Goal: Check status: Check status

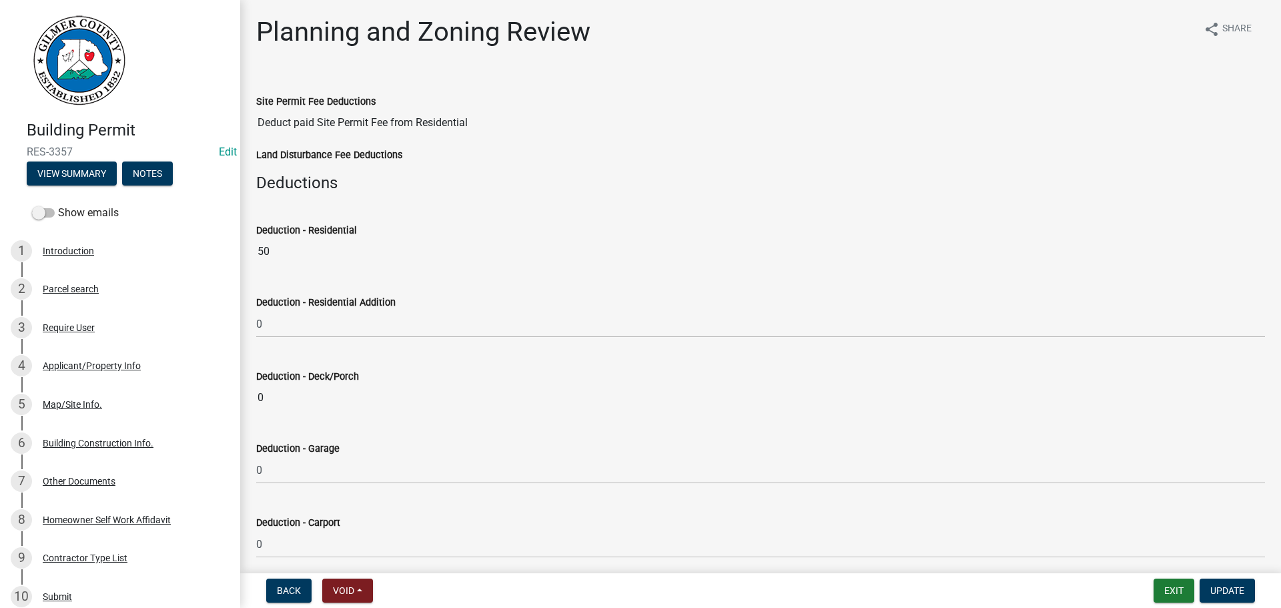
select select "b5c39336-92b9-49ce-a0a5-4e9e9babf743"
select select "f66b4cef-93c9-440c-84d8-a2c8d35cb7c1"
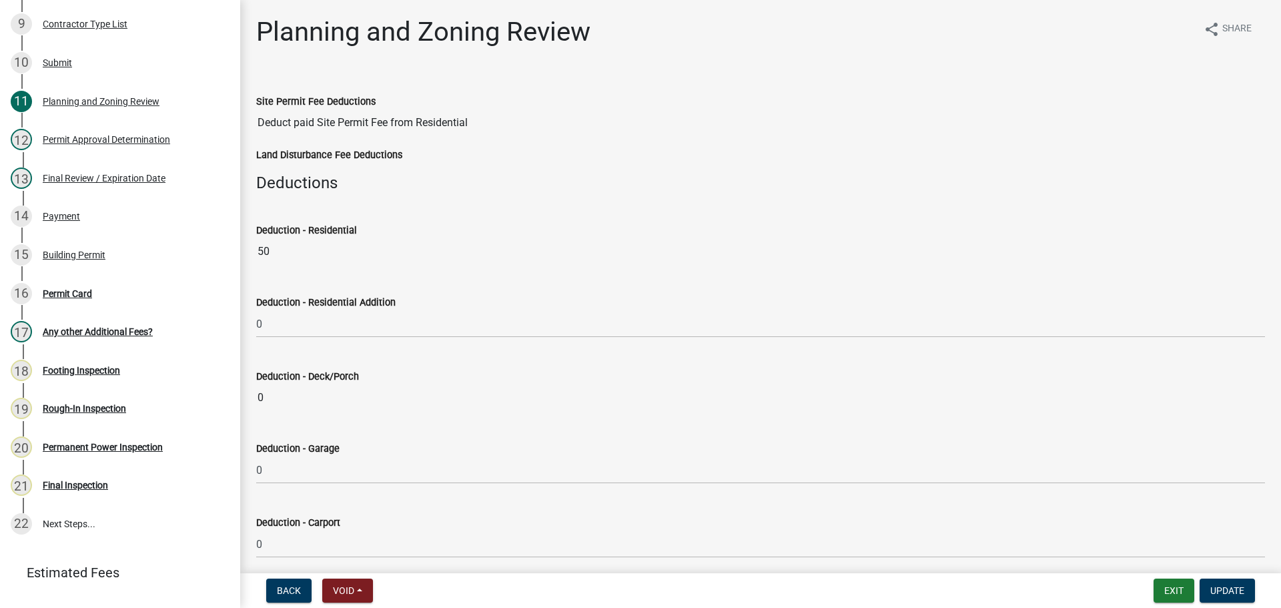
scroll to position [2836, 0]
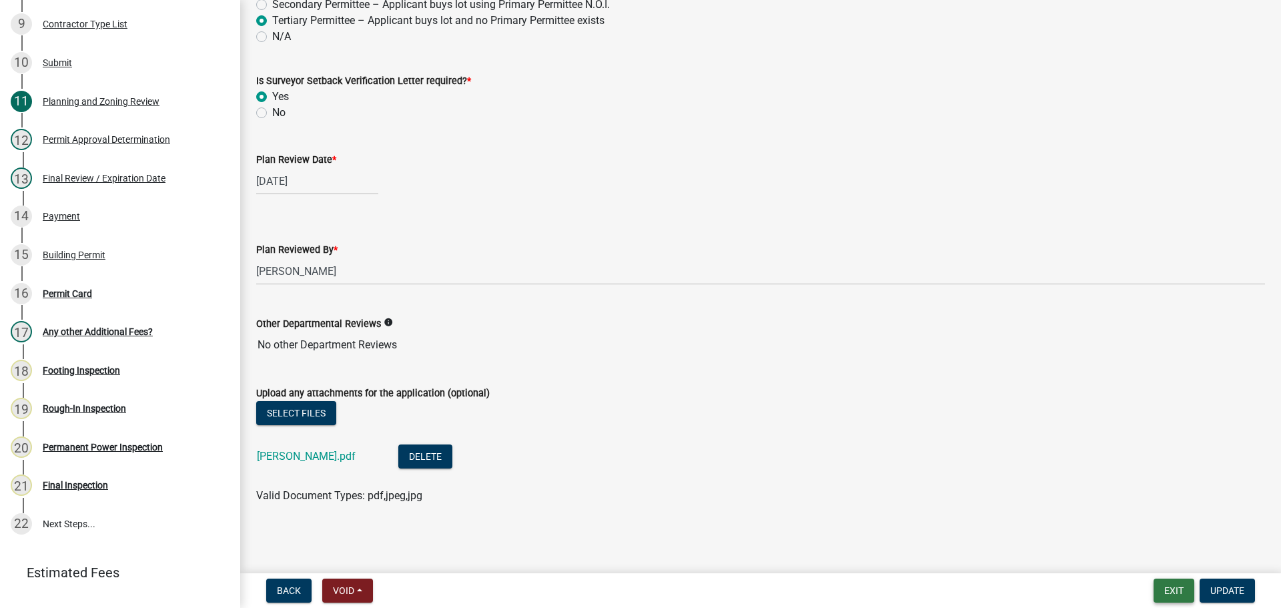
click at [1170, 592] on button "Exit" at bounding box center [1174, 591] width 41 height 24
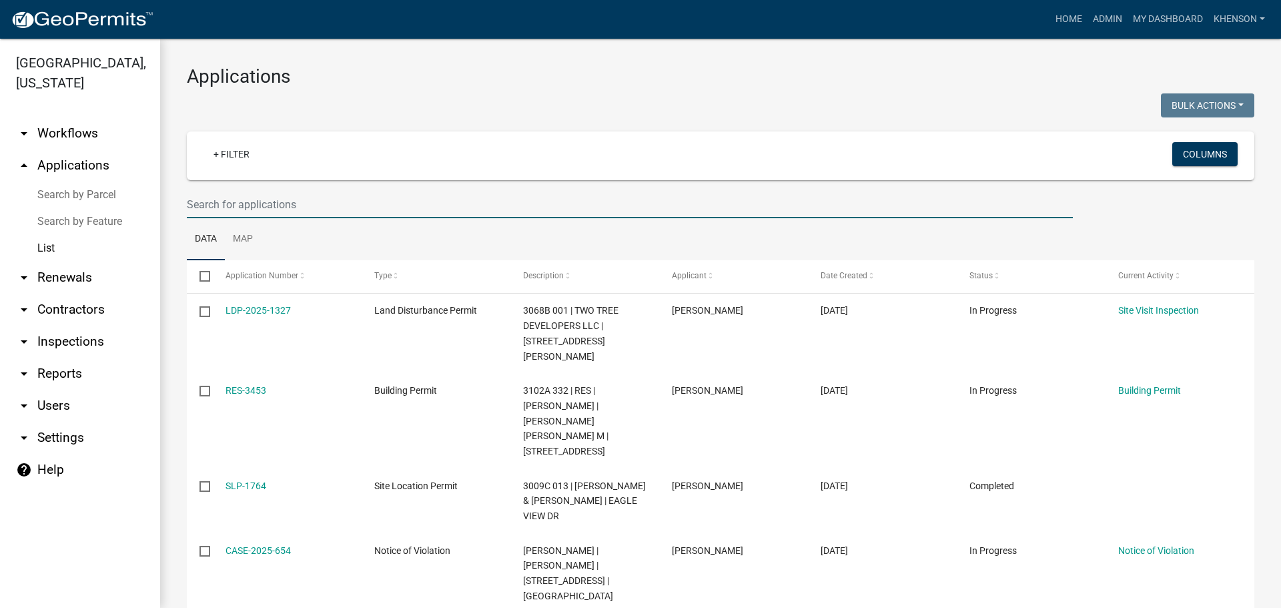
click at [213, 203] on input "text" at bounding box center [630, 204] width 886 height 27
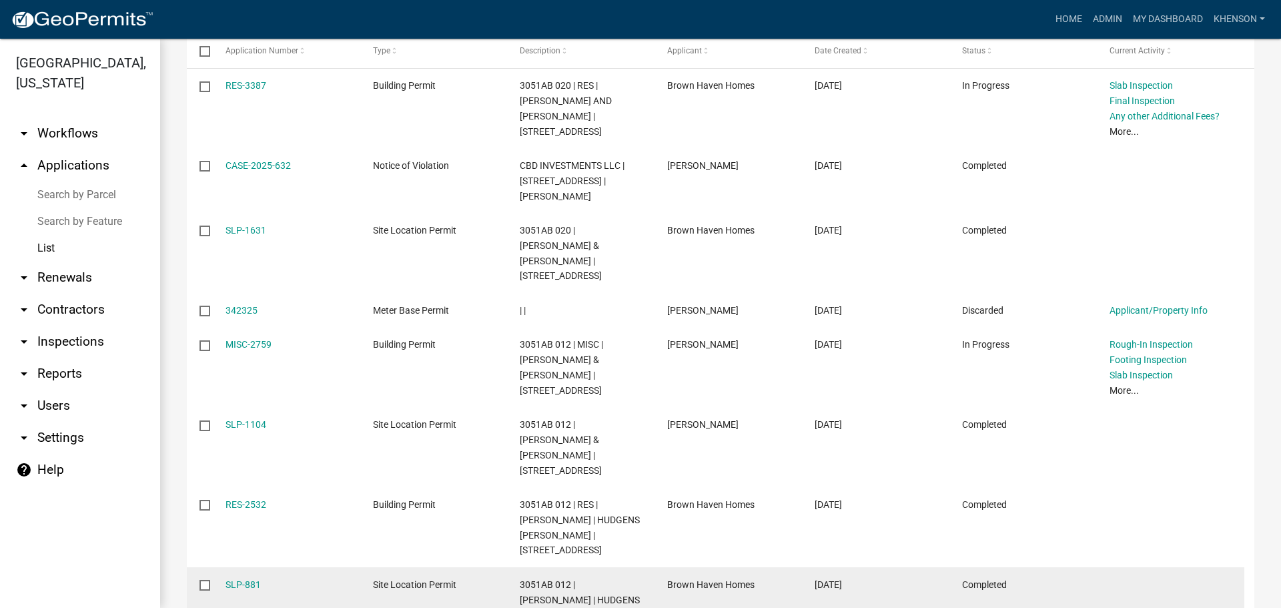
scroll to position [216, 0]
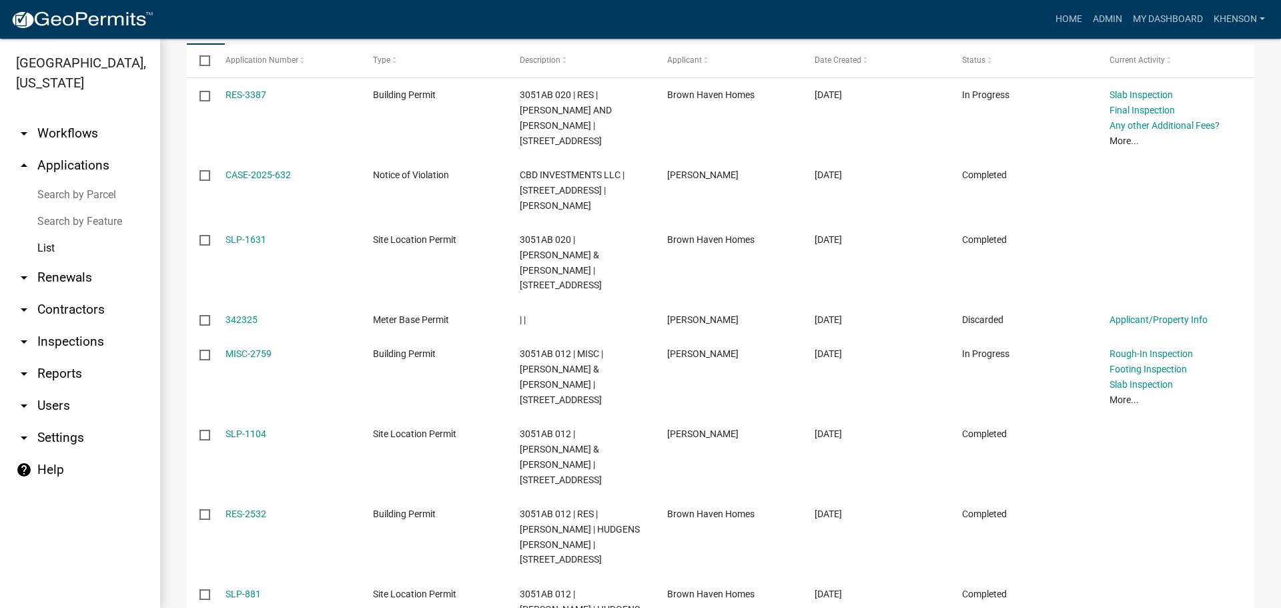
type input "3051ab"
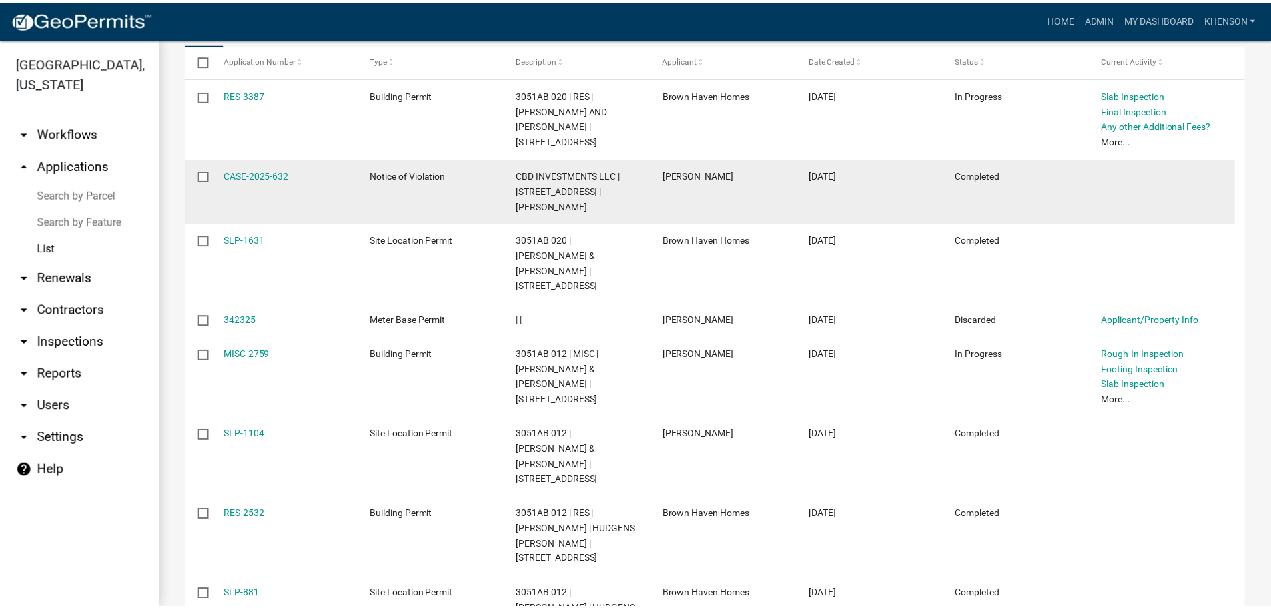
scroll to position [82, 0]
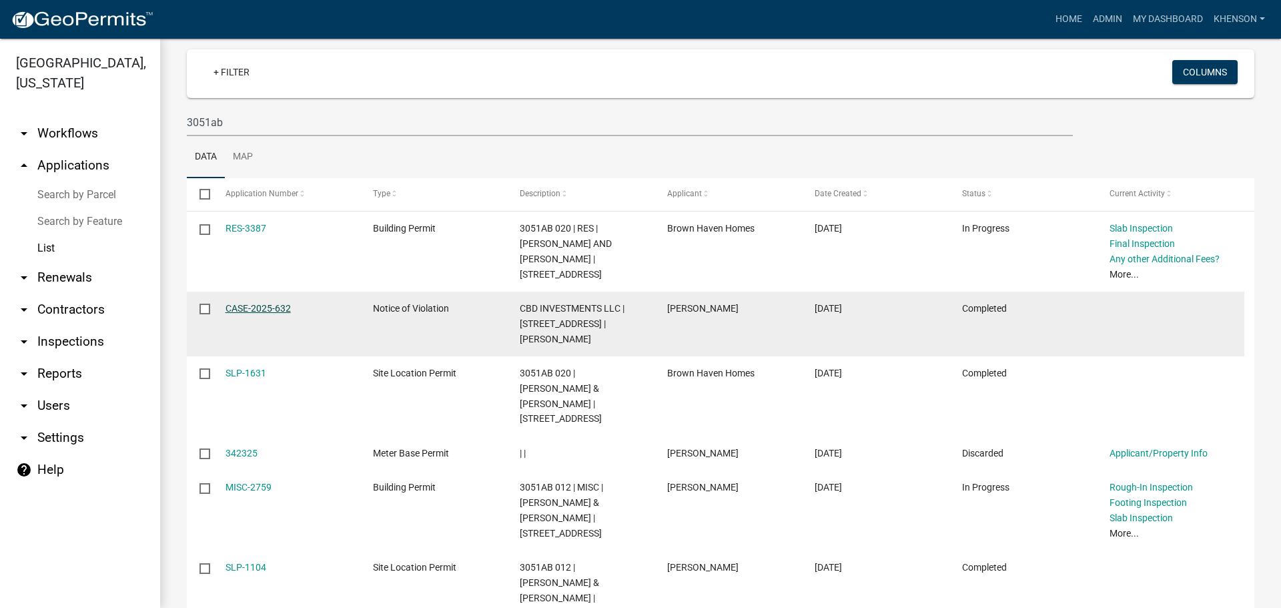
click at [274, 306] on link "CASE-2025-632" at bounding box center [258, 308] width 65 height 11
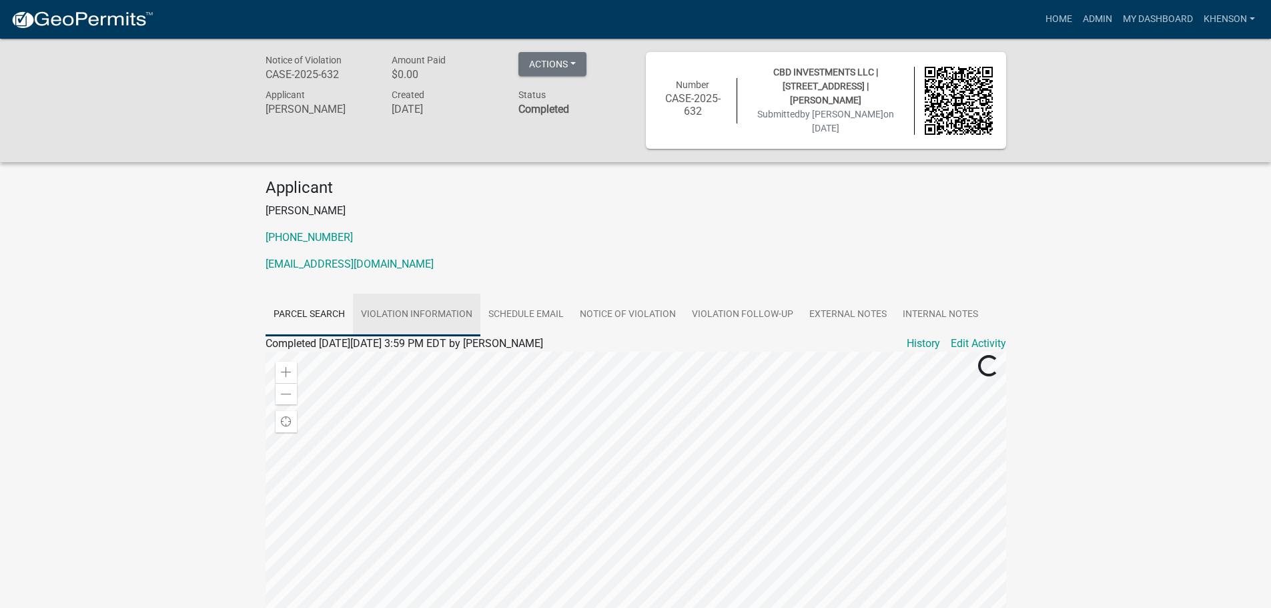
click at [410, 314] on link "Violation Information" at bounding box center [416, 315] width 127 height 43
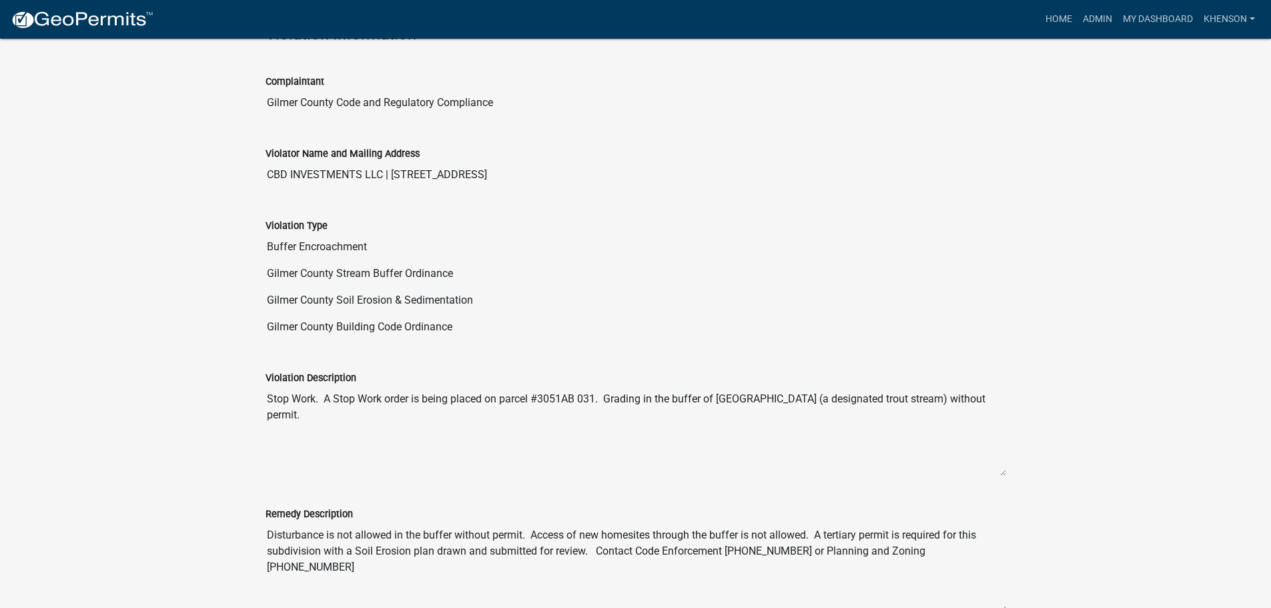
scroll to position [801, 0]
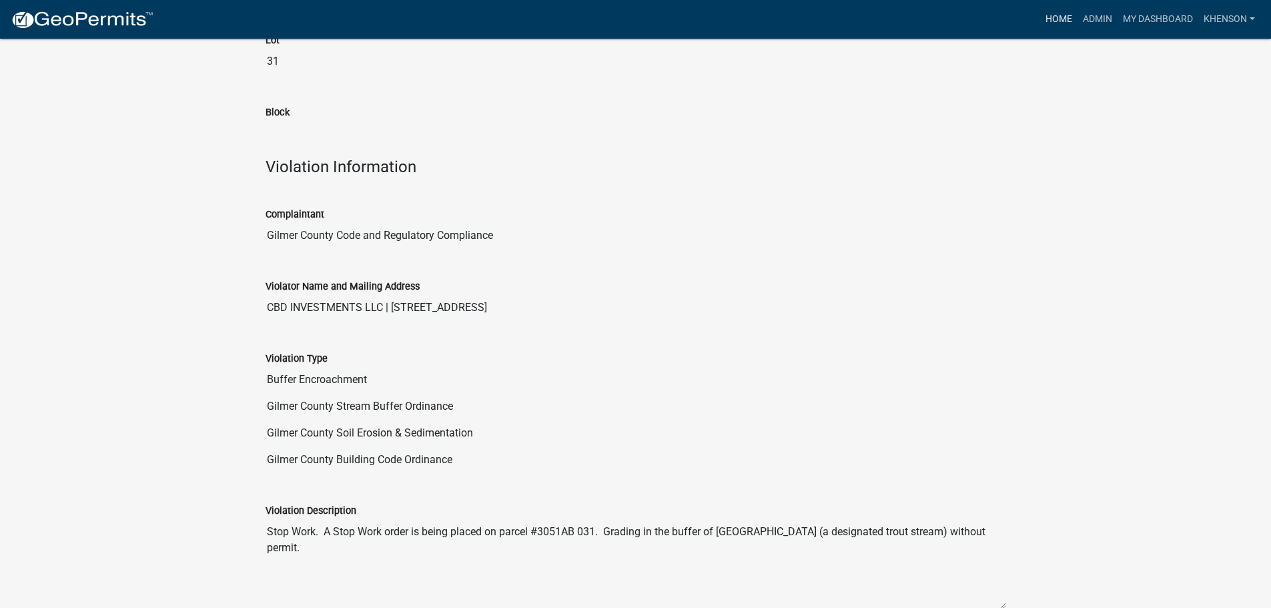
click at [1049, 13] on link "Home" at bounding box center [1059, 19] width 37 height 25
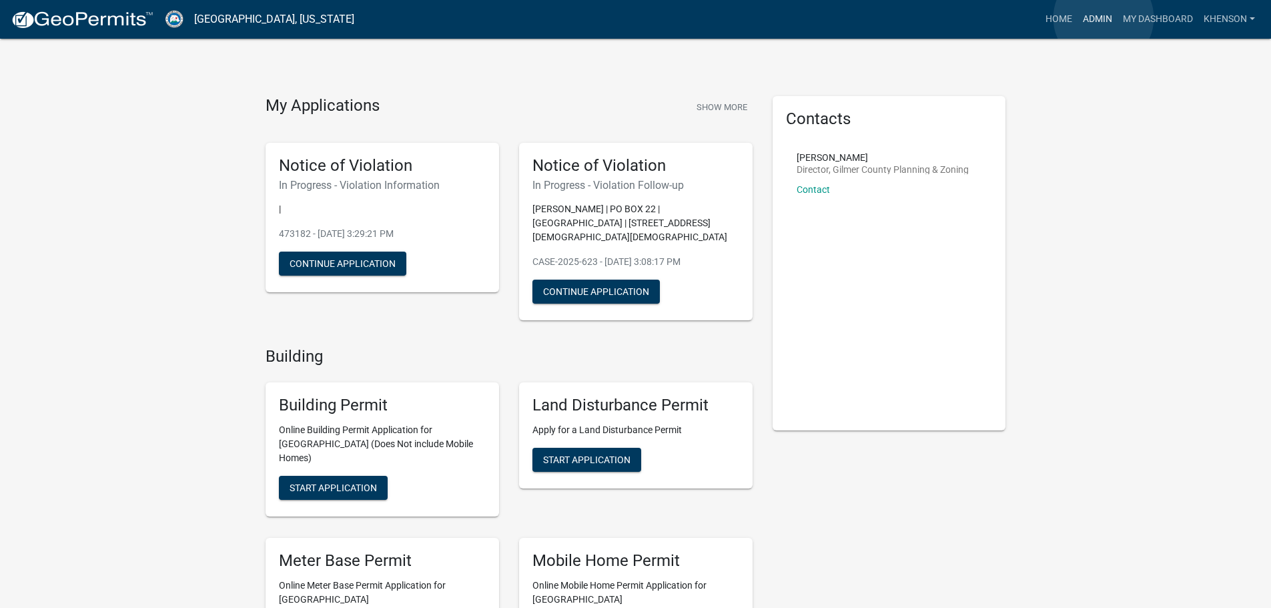
click at [1104, 18] on link "Admin" at bounding box center [1098, 19] width 40 height 25
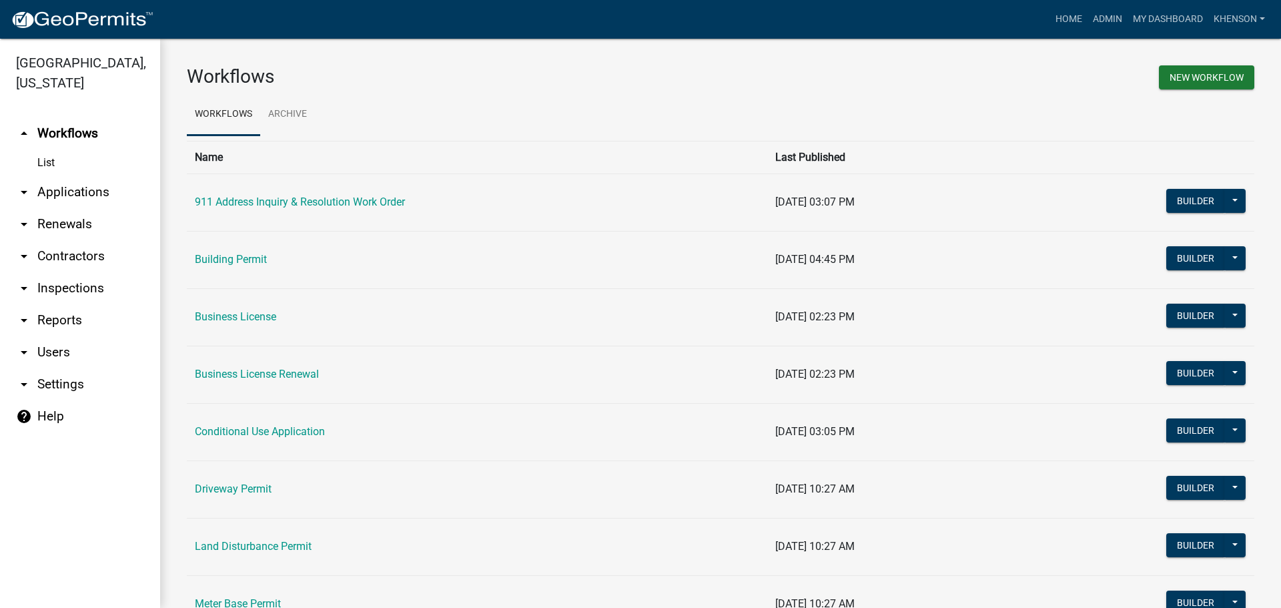
click at [91, 196] on link "arrow_drop_down Applications" at bounding box center [80, 192] width 160 height 32
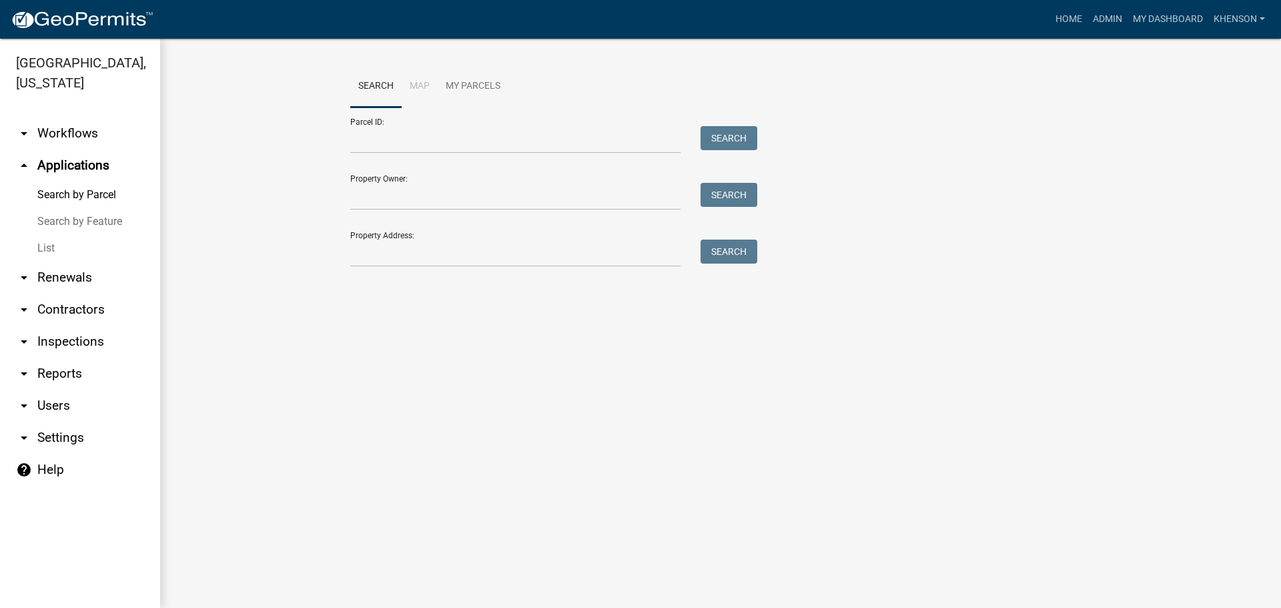
drag, startPoint x: 42, startPoint y: 250, endPoint x: 111, endPoint y: 215, distance: 77.6
click at [42, 249] on link "List" at bounding box center [80, 248] width 160 height 27
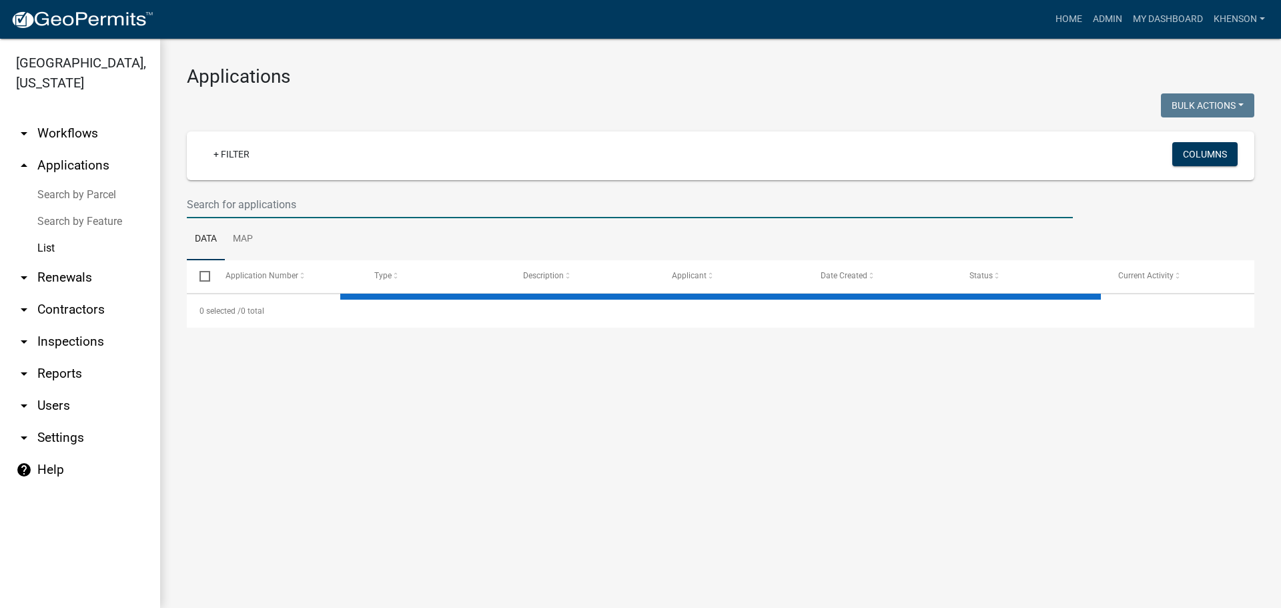
drag, startPoint x: 194, startPoint y: 198, endPoint x: 183, endPoint y: 179, distance: 22.1
click at [194, 194] on input "text" at bounding box center [630, 204] width 886 height 27
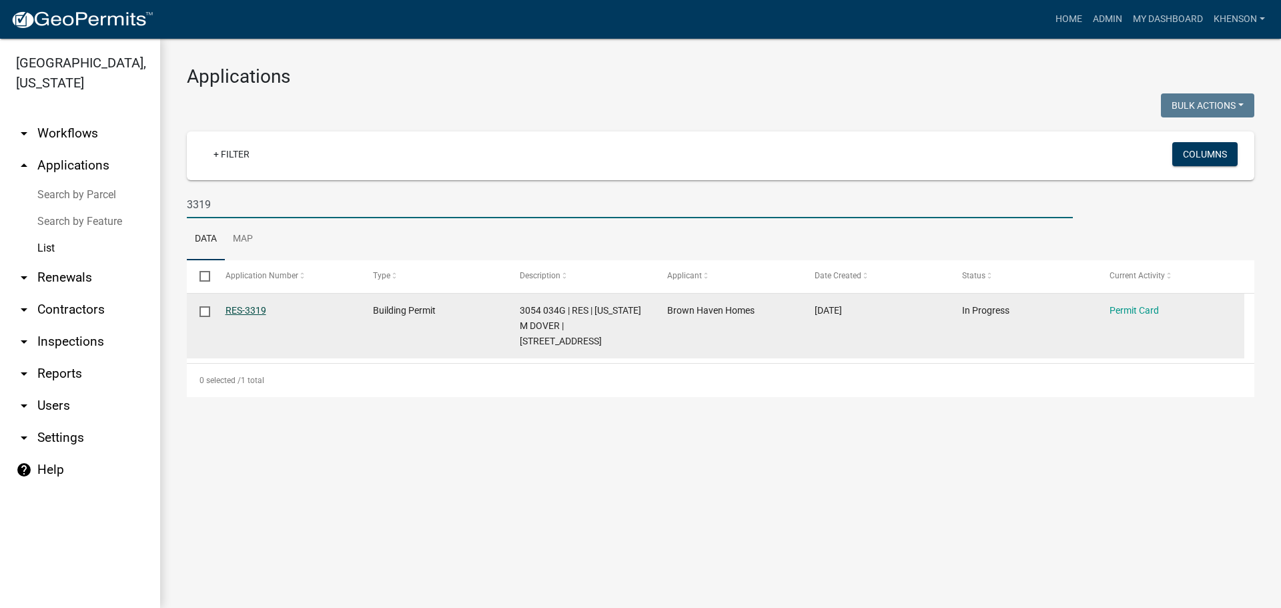
type input "3319"
click at [240, 305] on link "RES-3319" at bounding box center [246, 310] width 41 height 11
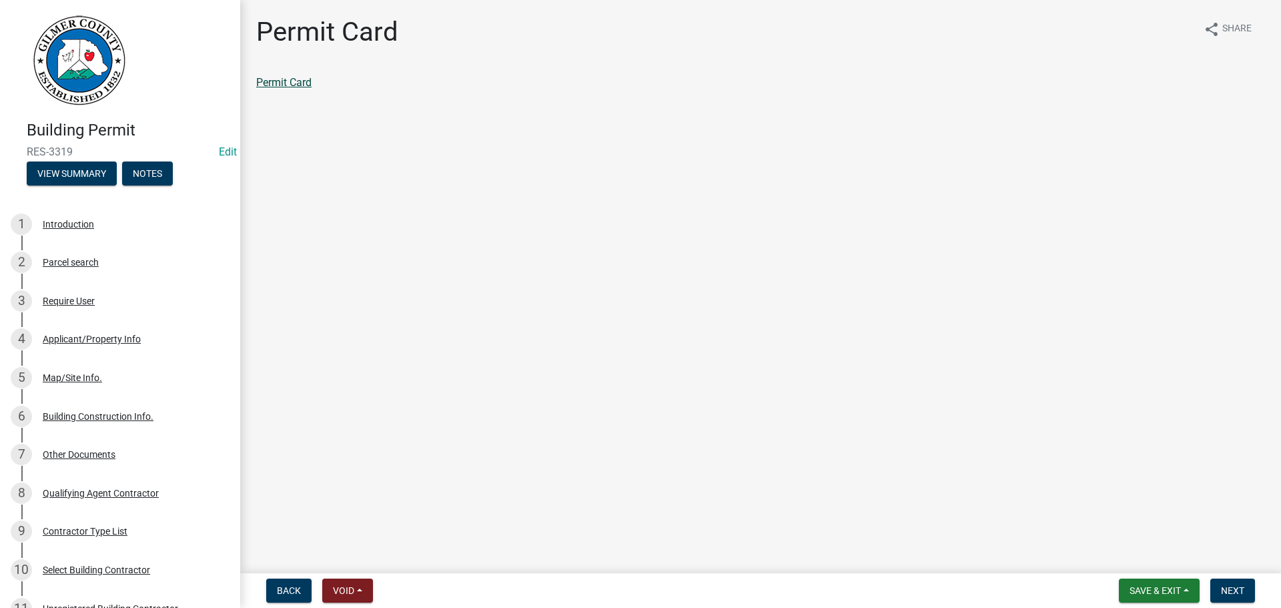
click at [294, 79] on link "Permit Card" at bounding box center [283, 82] width 55 height 13
click at [1170, 582] on button "Save & Exit" at bounding box center [1159, 591] width 81 height 24
click at [1146, 559] on button "Save & Exit" at bounding box center [1146, 556] width 107 height 32
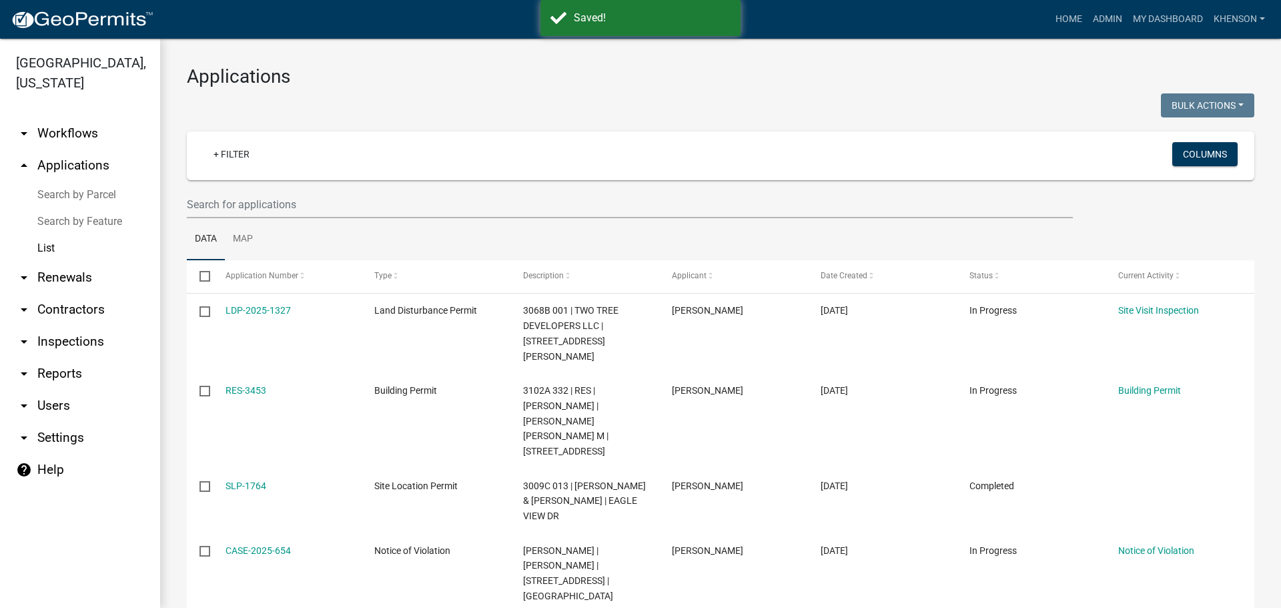
click at [88, 196] on link "Search by Parcel" at bounding box center [80, 195] width 160 height 27
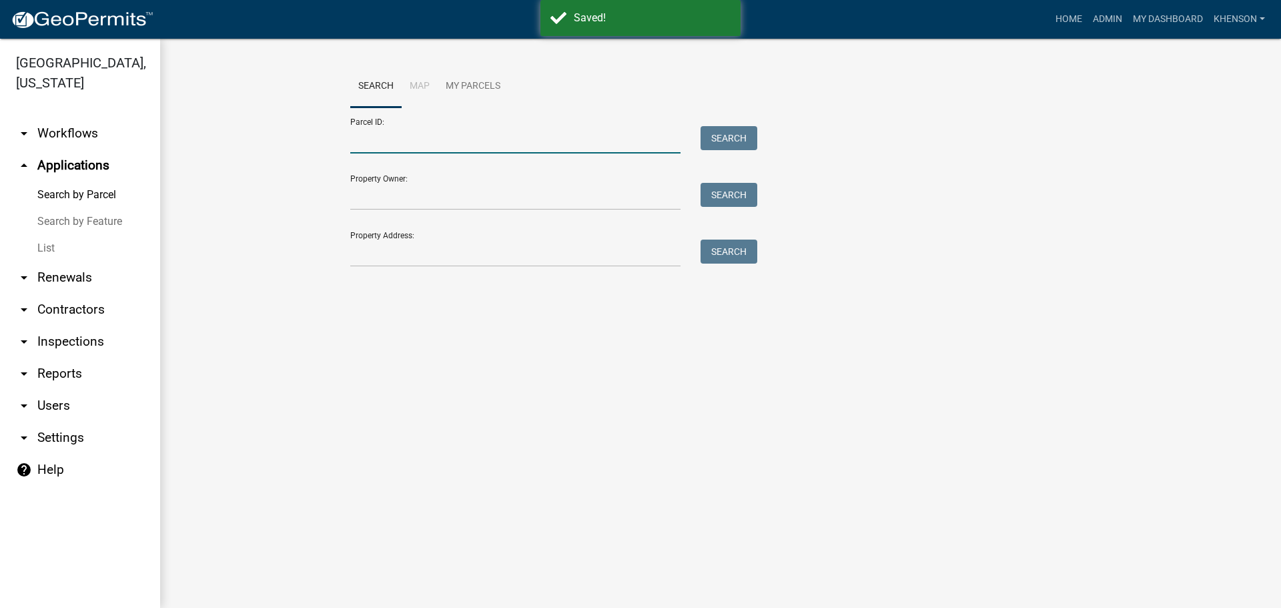
click at [408, 141] on input "Parcel ID:" at bounding box center [515, 139] width 330 height 27
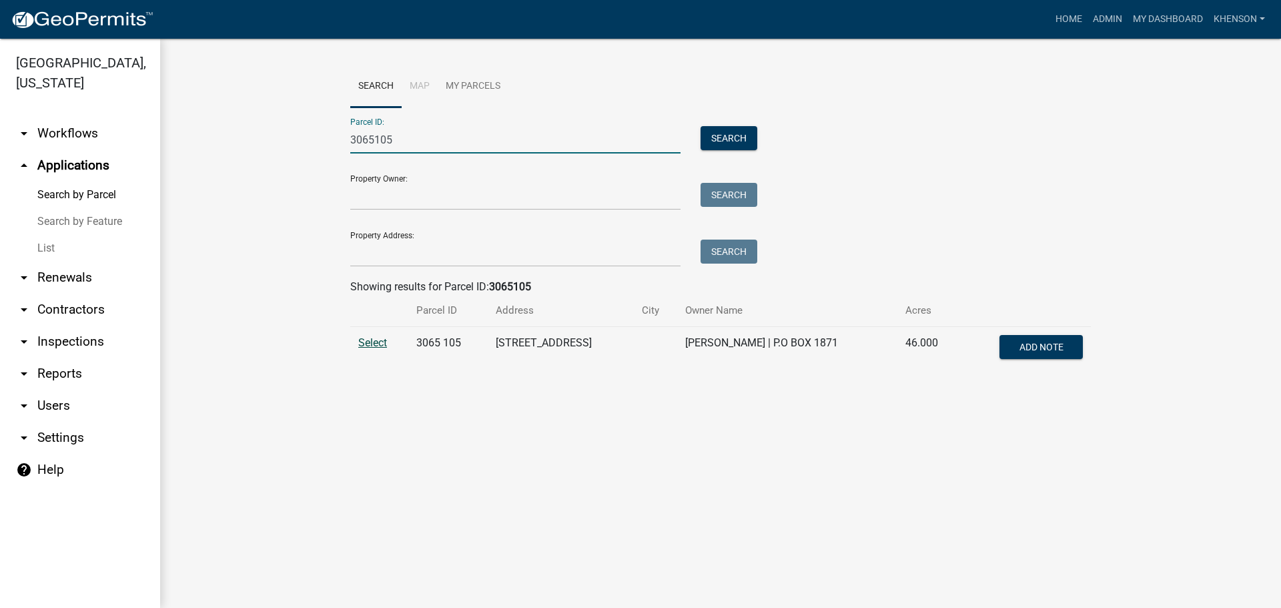
type input "3065105"
click at [380, 342] on span "Select" at bounding box center [372, 342] width 29 height 13
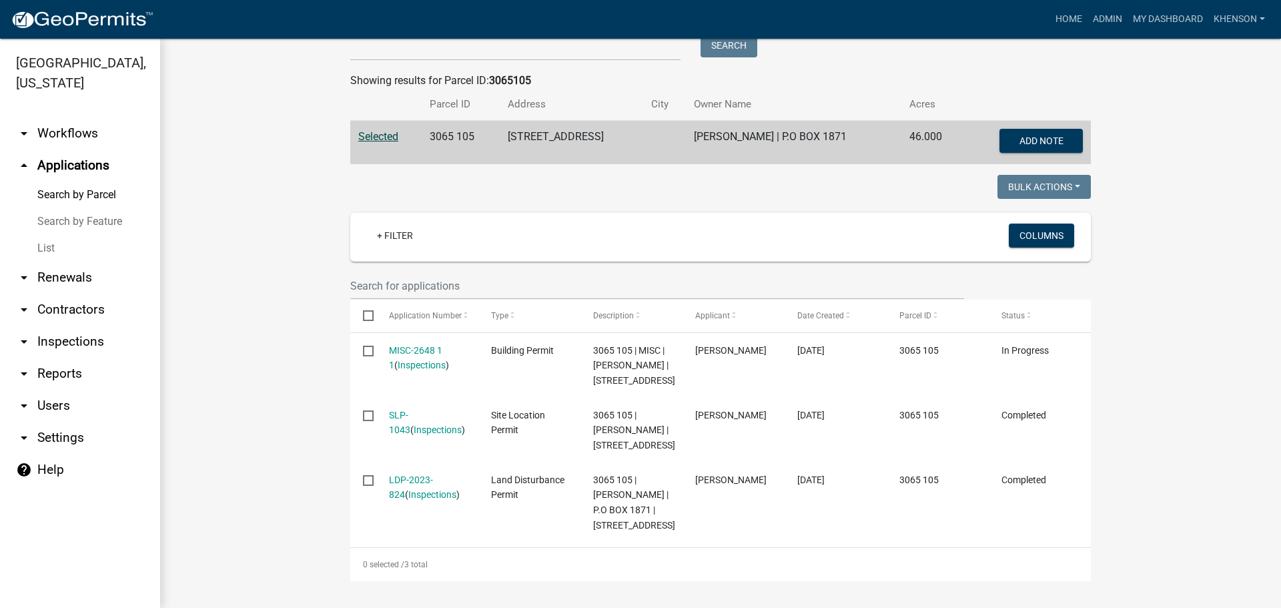
scroll to position [297, 0]
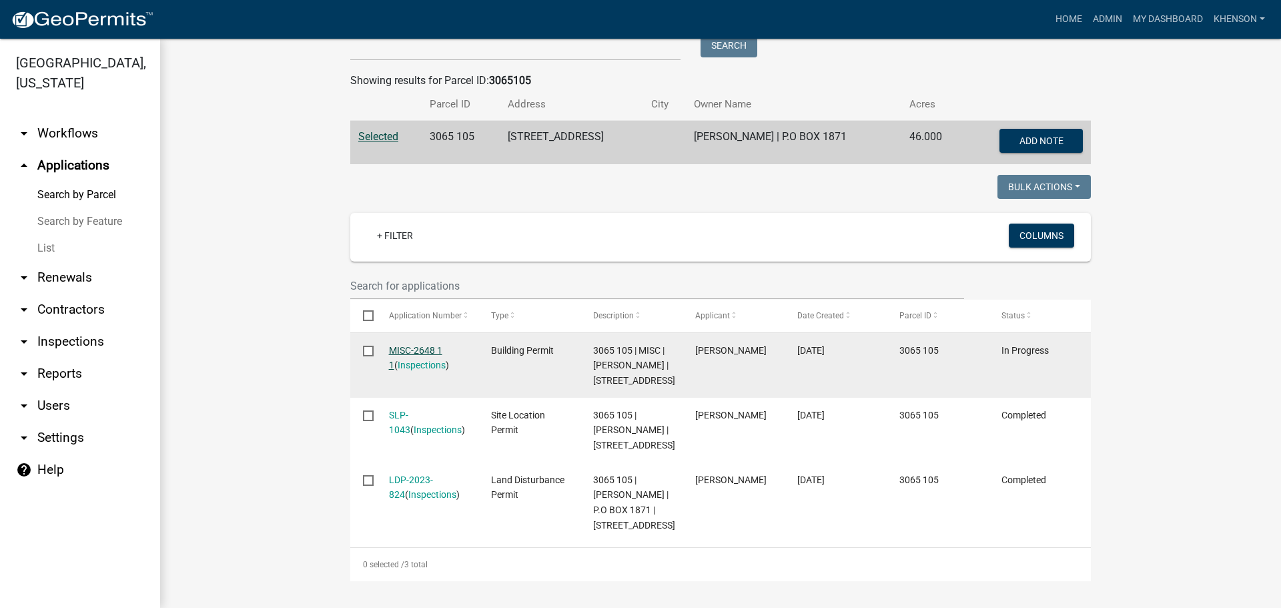
click at [411, 345] on link "MISC-2648 1 1" at bounding box center [415, 358] width 53 height 26
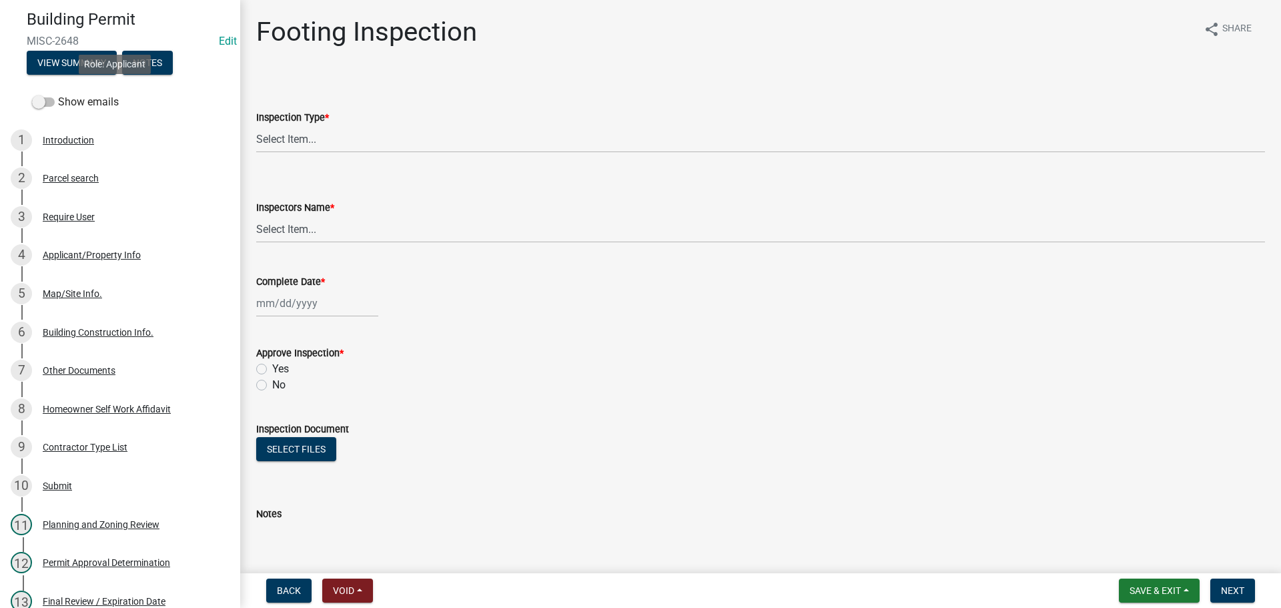
scroll to position [200, 0]
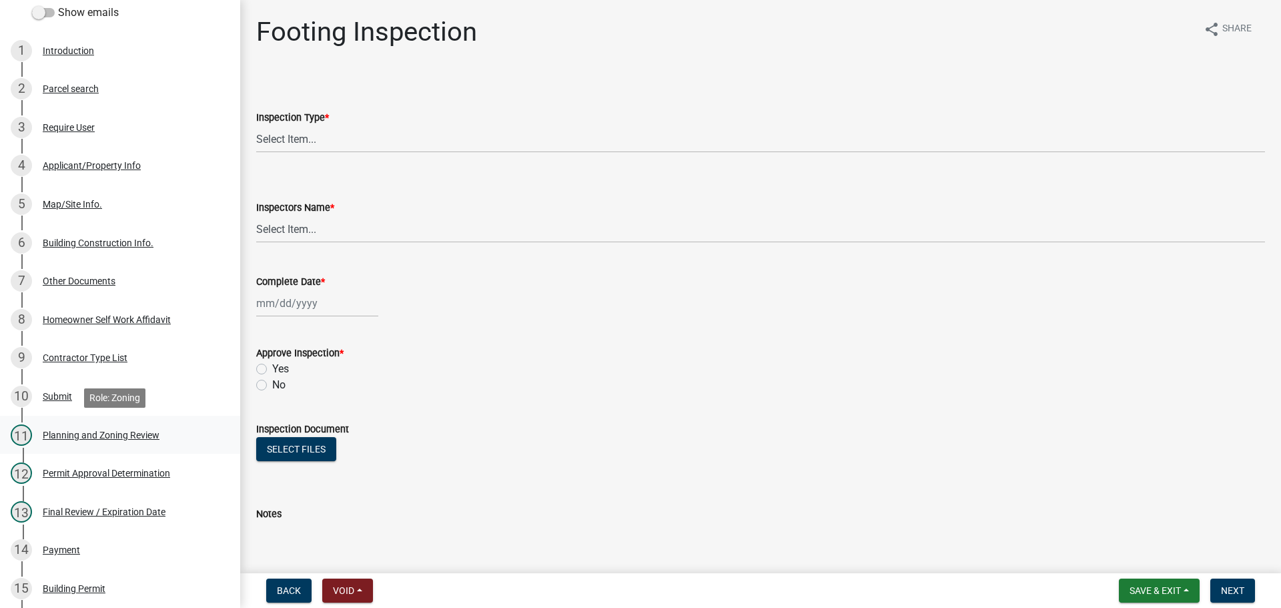
click at [106, 443] on div "11 Planning and Zoning Review" at bounding box center [115, 434] width 208 height 21
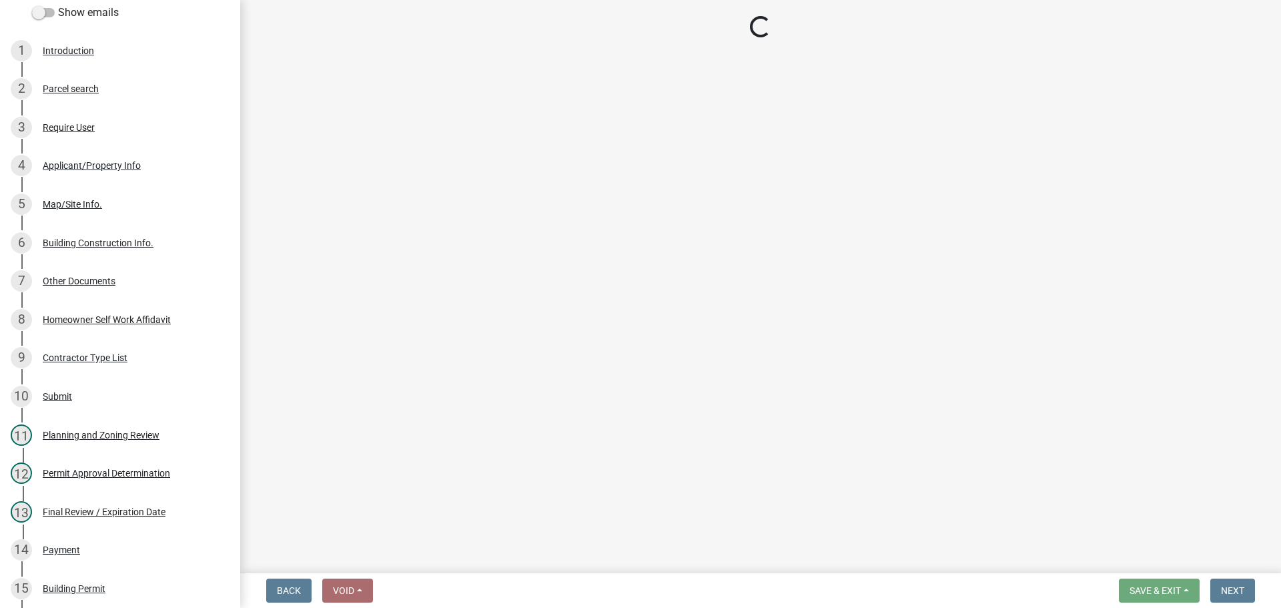
select select "d8142ddf-27f7-42b0-ba1e-04fee764576f"
select select "b44f7338-8171-40f4-83dd-b8ba3065c966"
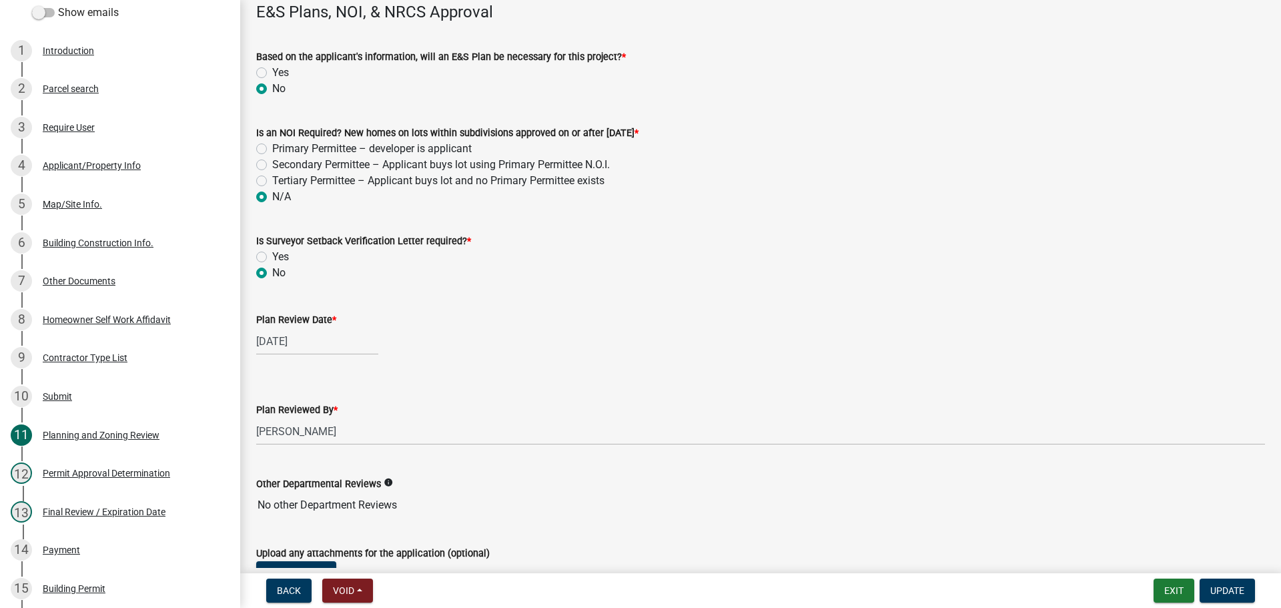
scroll to position [2840, 0]
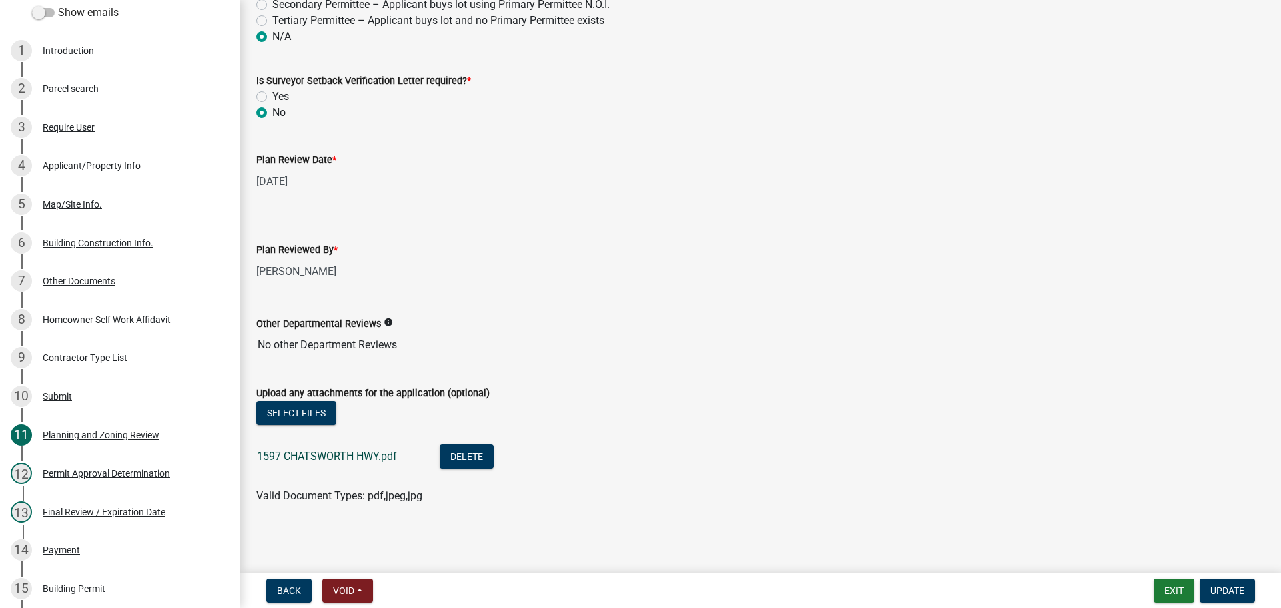
click at [308, 457] on link "1597 CHATSWORTH HWY.pdf" at bounding box center [327, 456] width 140 height 13
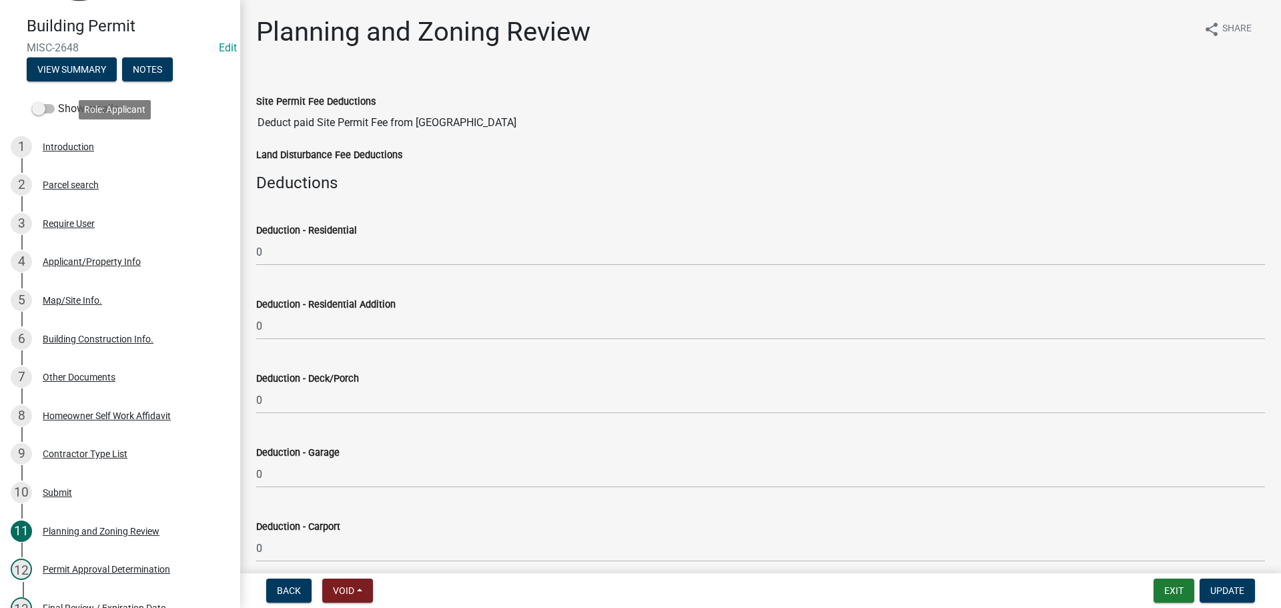
scroll to position [0, 0]
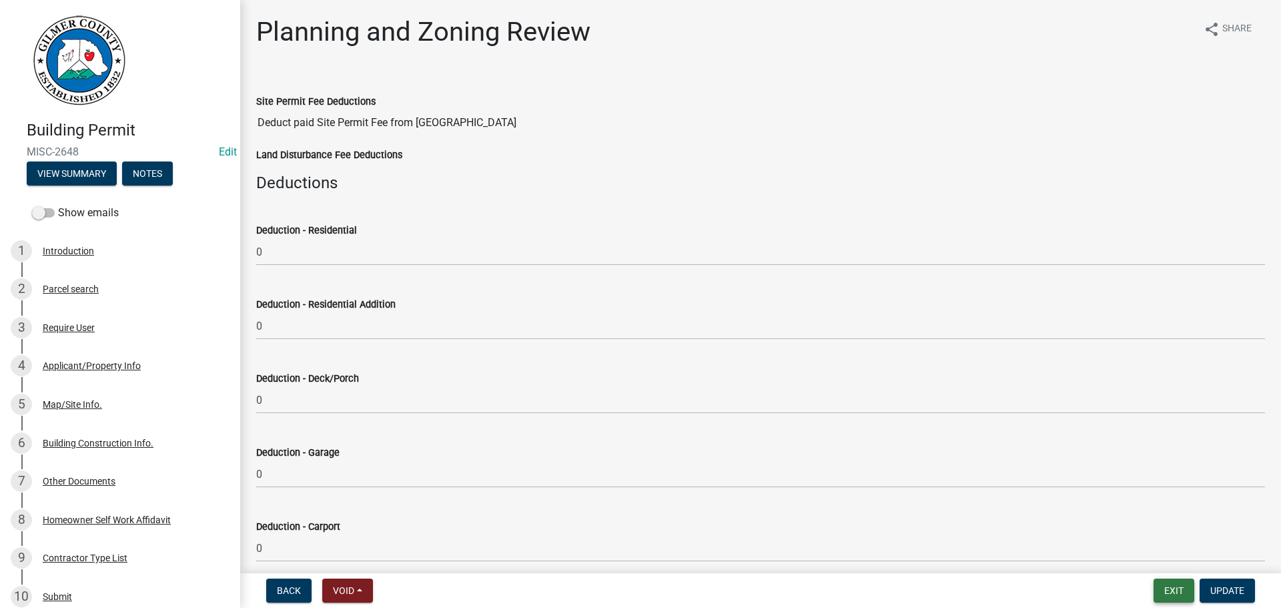
click at [1176, 589] on button "Exit" at bounding box center [1174, 591] width 41 height 24
